Goal: Obtain resource: Obtain resource

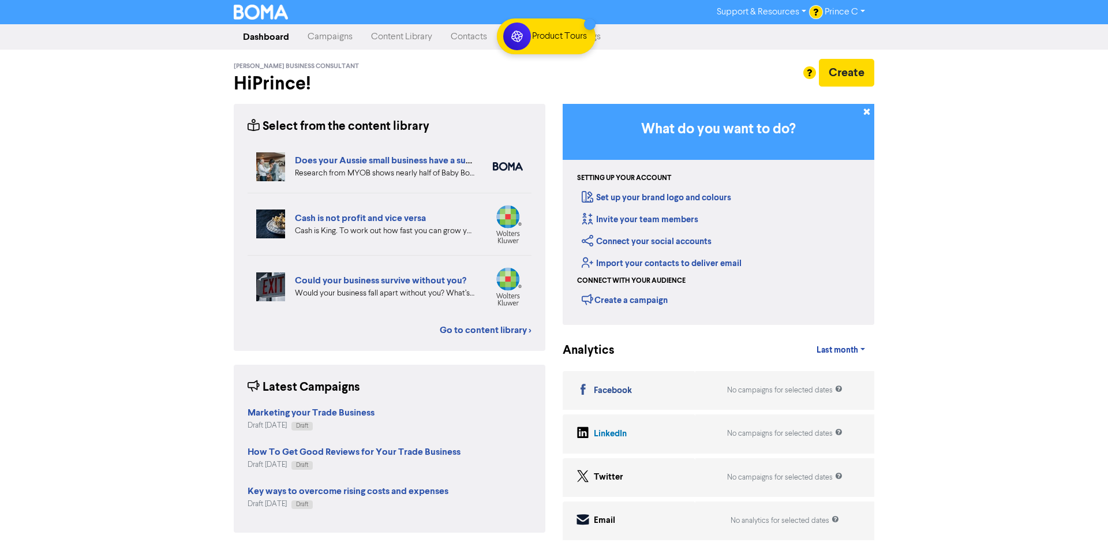
click at [1005, 164] on div "Support & Resources Video Tutorials FAQ & Guides Marketing Education Prince C L…" at bounding box center [554, 275] width 1108 height 550
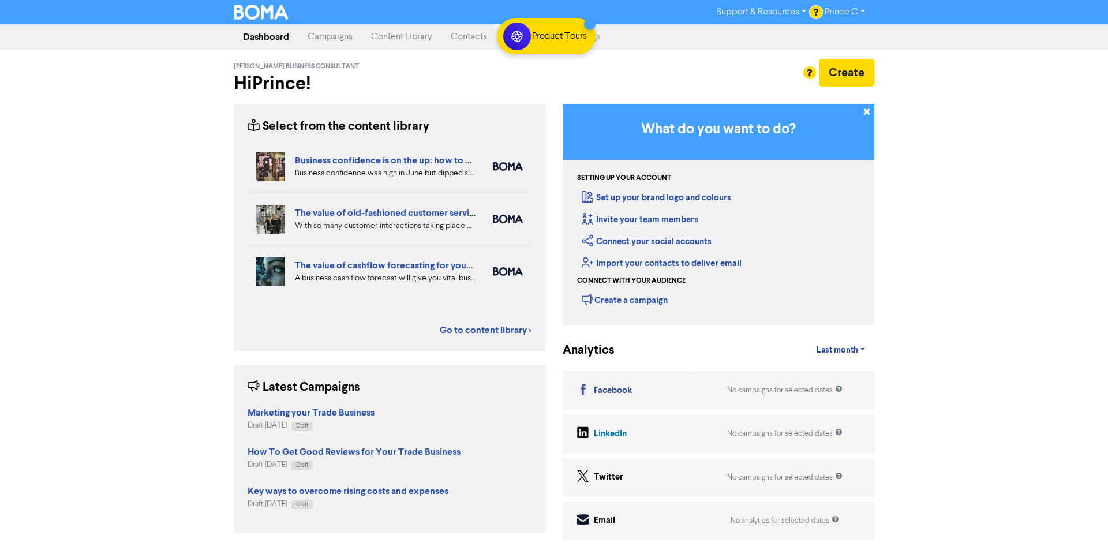
click at [1005, 164] on div "Support & Resources Video Tutorials FAQ & Guides Marketing Education Prince C L…" at bounding box center [554, 275] width 1108 height 550
click at [1000, 164] on div "Support & Resources Video Tutorials FAQ & Guides Marketing Education Prince C L…" at bounding box center [554, 275] width 1108 height 550
click at [1010, 233] on div "Support & Resources Video Tutorials FAQ & Guides Marketing Education Prince C L…" at bounding box center [554, 275] width 1108 height 550
click at [1014, 233] on div "Support & Resources Video Tutorials FAQ & Guides Marketing Education Prince C L…" at bounding box center [554, 275] width 1108 height 550
click at [470, 332] on link "Go to content library >" at bounding box center [486, 330] width 92 height 14
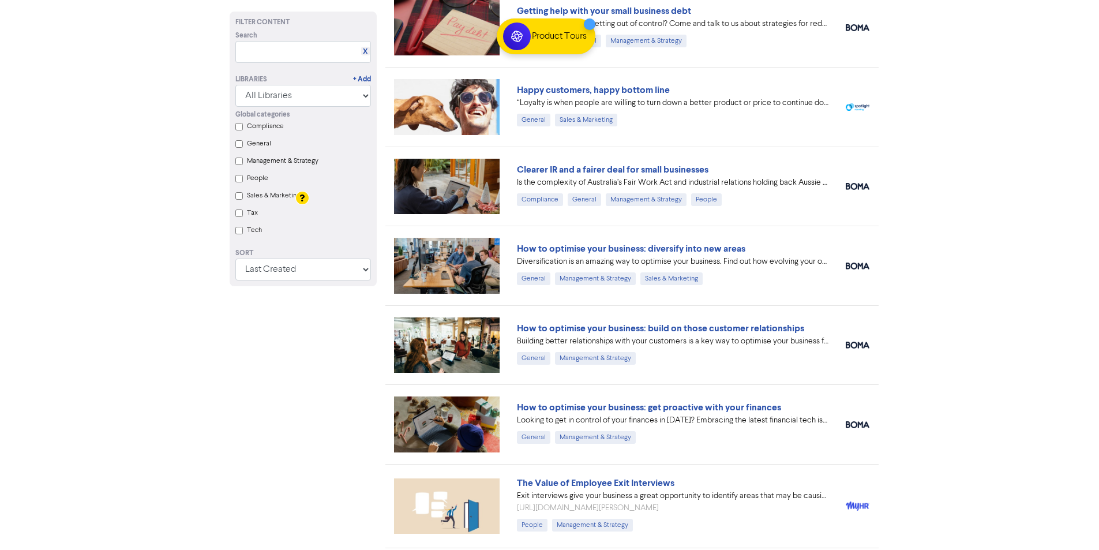
scroll to position [7743, 0]
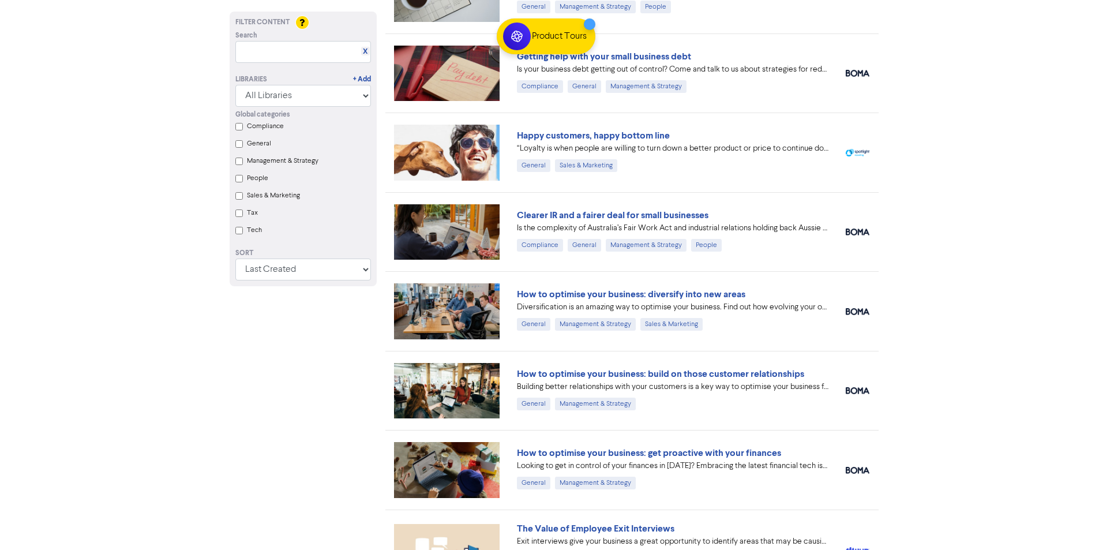
click at [719, 301] on div "How to optimise your business: diversify into new areas" at bounding box center [672, 294] width 311 height 14
click at [718, 295] on link "How to optimise your business: diversify into new areas" at bounding box center [631, 294] width 228 height 12
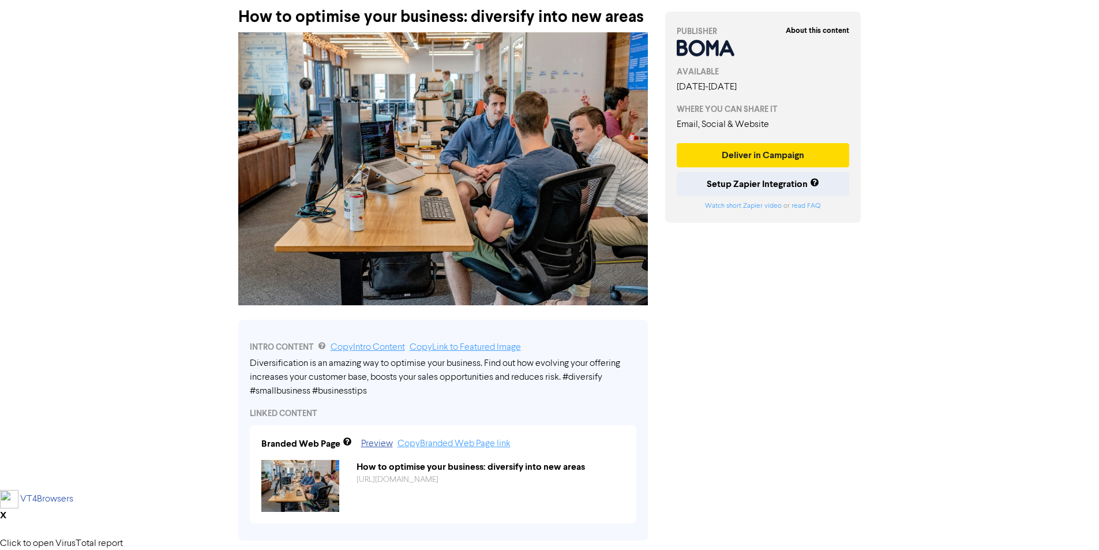
scroll to position [231, 0]
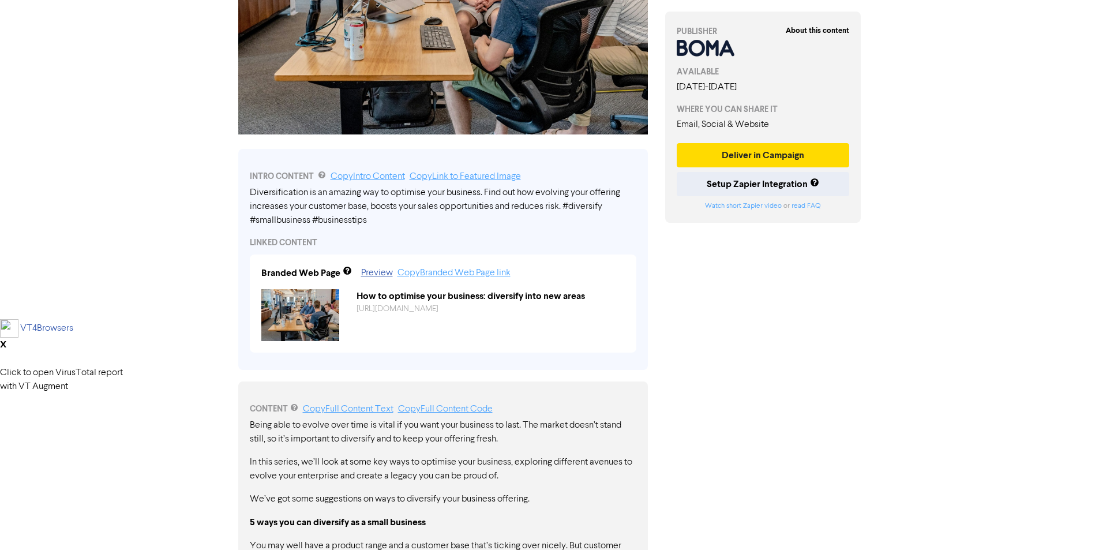
click at [943, 241] on div "Support & Resources Video Tutorials FAQ & Guides Marketing Education Prince C L…" at bounding box center [549, 44] width 1099 height 550
click at [944, 241] on div "Support & Resources Video Tutorials FAQ & Guides Marketing Education Prince C L…" at bounding box center [549, 44] width 1099 height 550
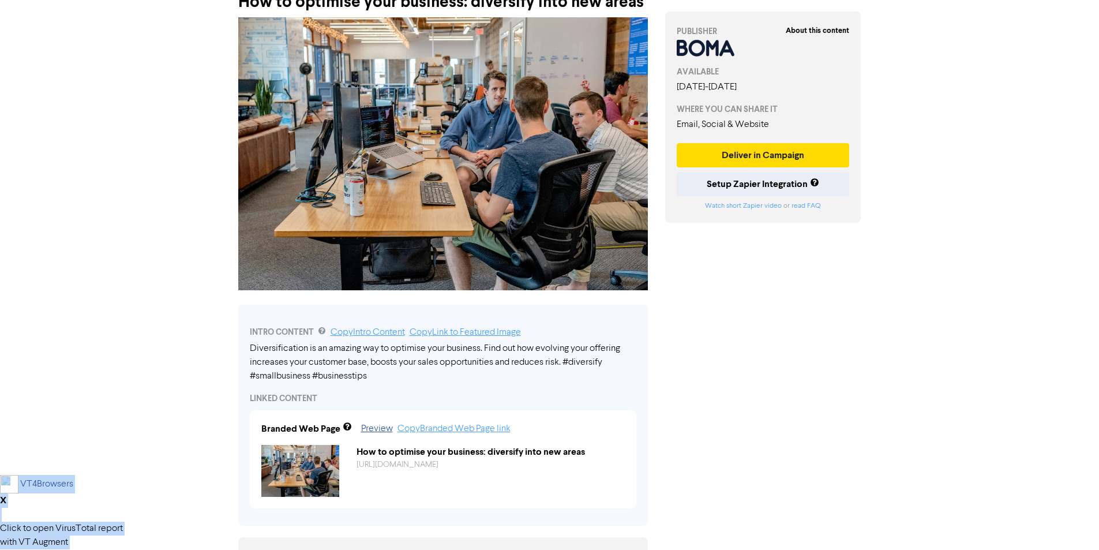
scroll to position [0, 0]
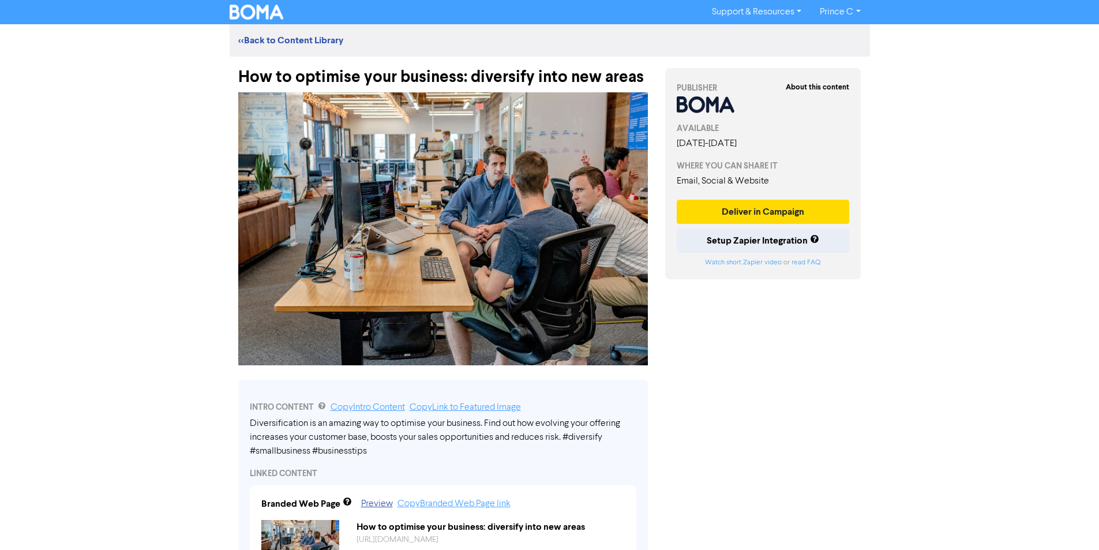
click at [914, 237] on div "Support & Resources Video Tutorials FAQ & Guides Marketing Education Prince C L…" at bounding box center [549, 275] width 1099 height 550
drag, startPoint x: 912, startPoint y: 237, endPoint x: 884, endPoint y: 298, distance: 67.9
click at [864, 309] on div "Support & Resources Video Tutorials FAQ & Guides Marketing Education Prince C L…" at bounding box center [549, 275] width 1099 height 550
click at [900, 290] on div "Support & Resources Video Tutorials FAQ & Guides Marketing Education Prince C L…" at bounding box center [549, 275] width 1099 height 550
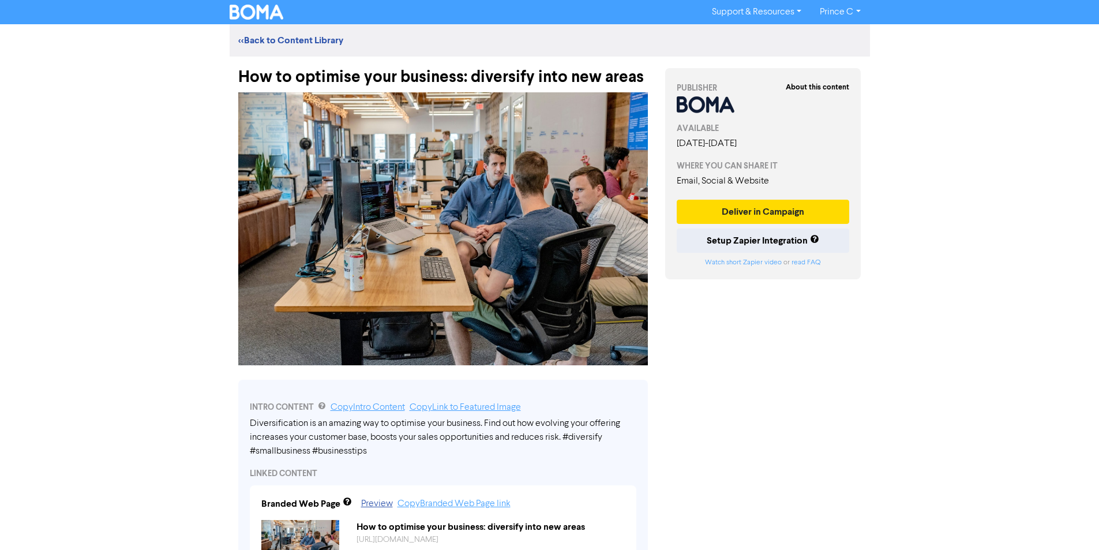
click at [922, 226] on div "Support & Resources Video Tutorials FAQ & Guides Marketing Education Prince C L…" at bounding box center [549, 275] width 1099 height 550
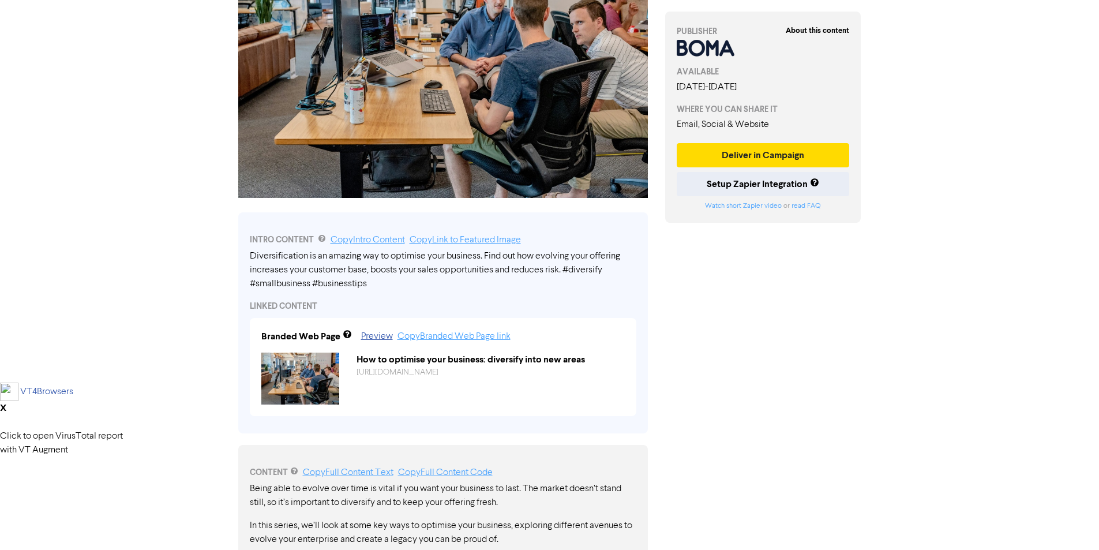
scroll to position [173, 0]
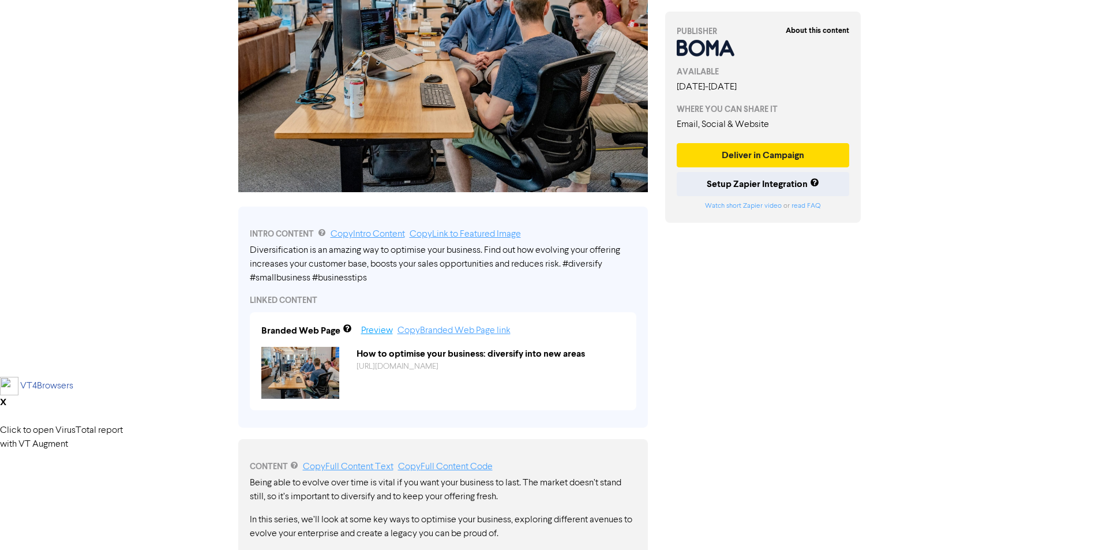
click at [371, 327] on link "Preview" at bounding box center [377, 330] width 32 height 9
